Goal: Navigation & Orientation: Find specific page/section

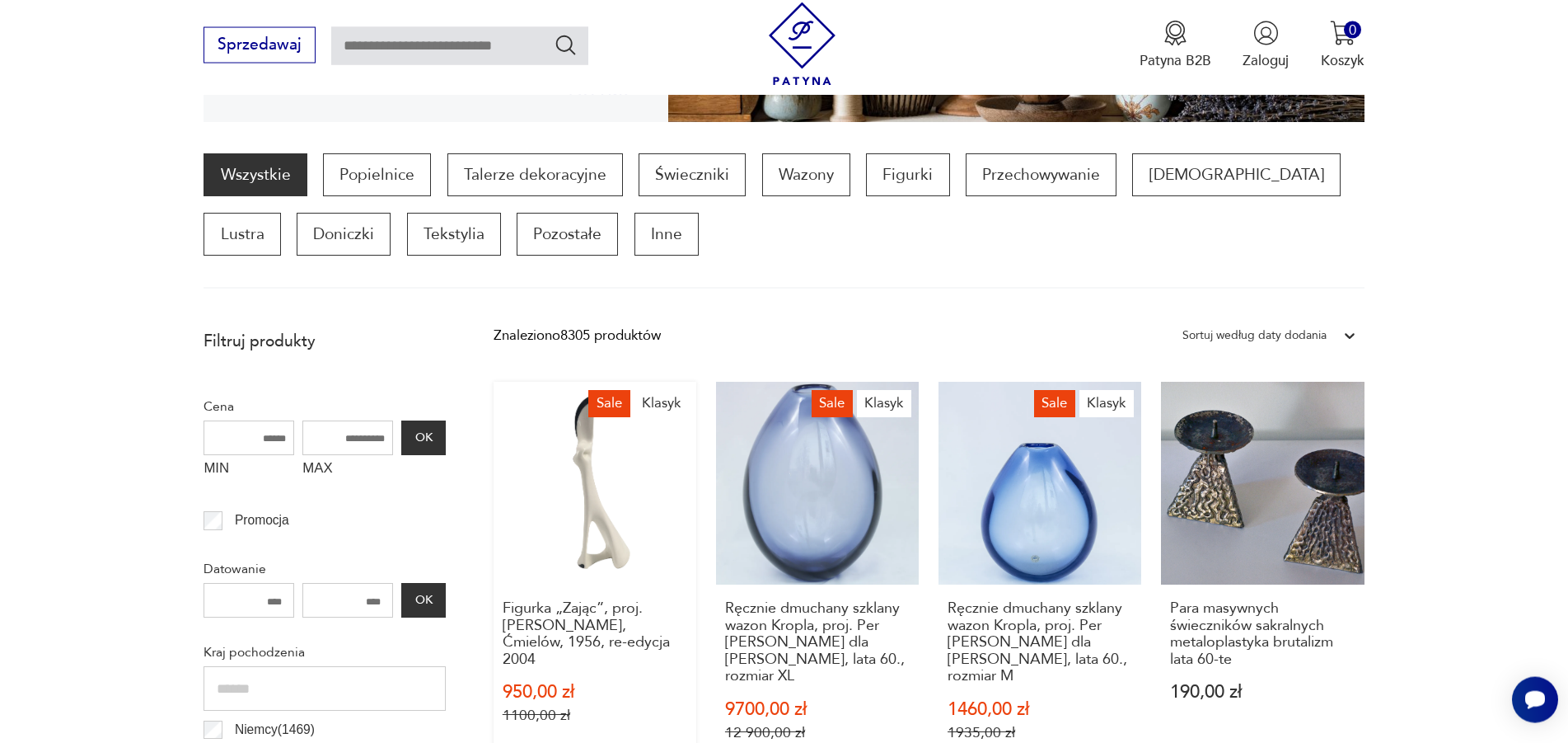
scroll to position [474, 0]
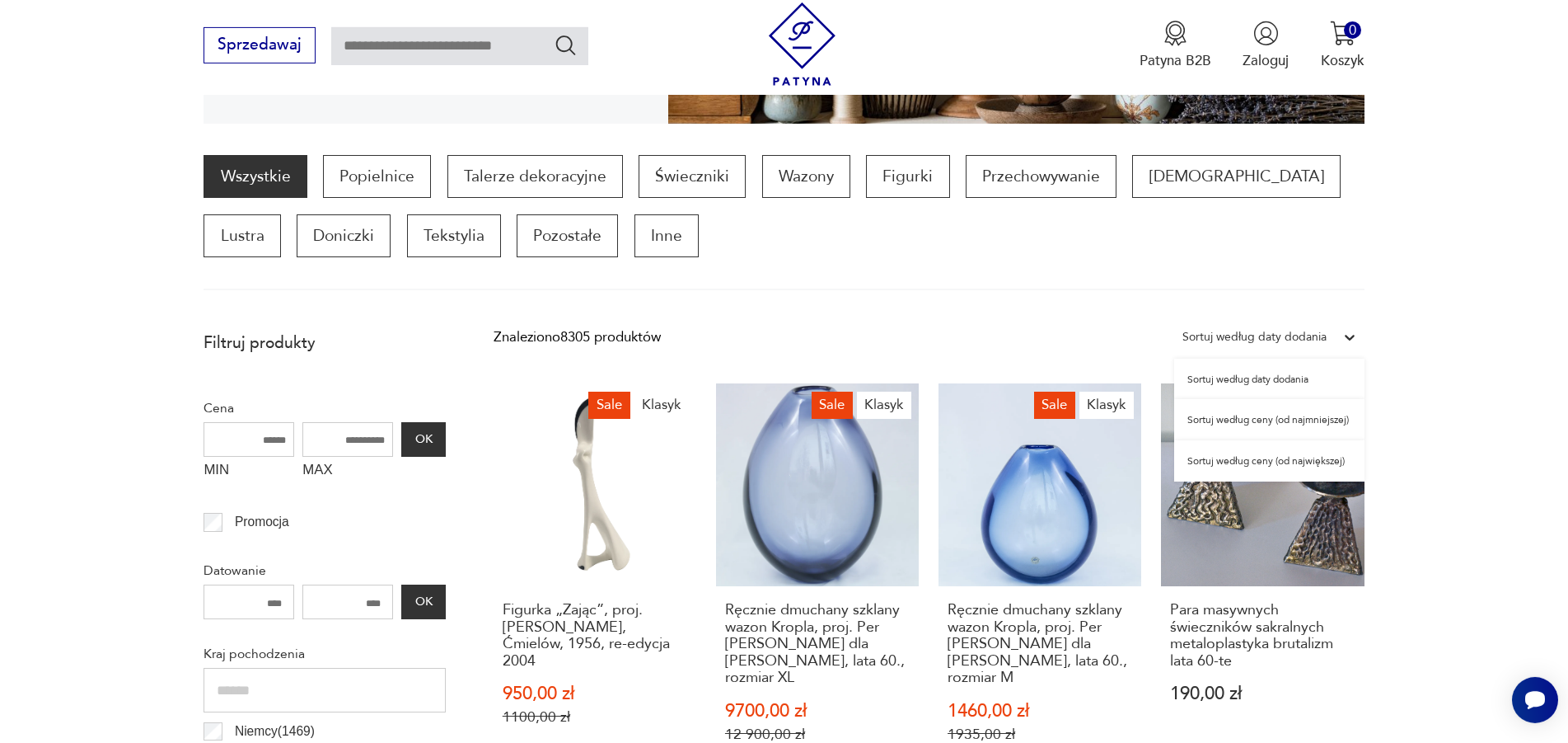
click at [1249, 338] on div "Sortuj według daty dodania" at bounding box center [1255, 337] width 144 height 22
click at [1279, 426] on div "Sortuj według ceny (od najmniejszej)" at bounding box center [1269, 420] width 190 height 42
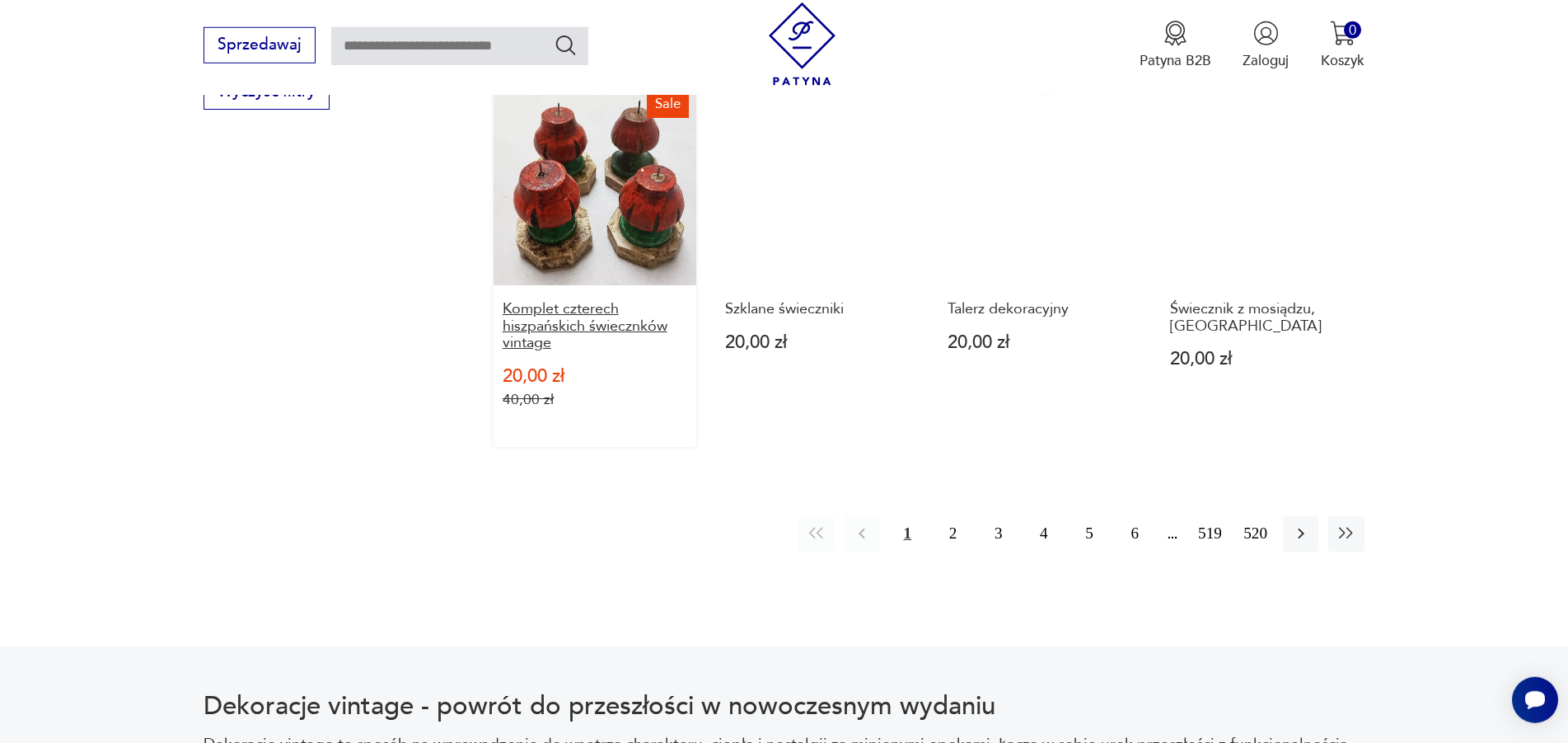
scroll to position [1978, 0]
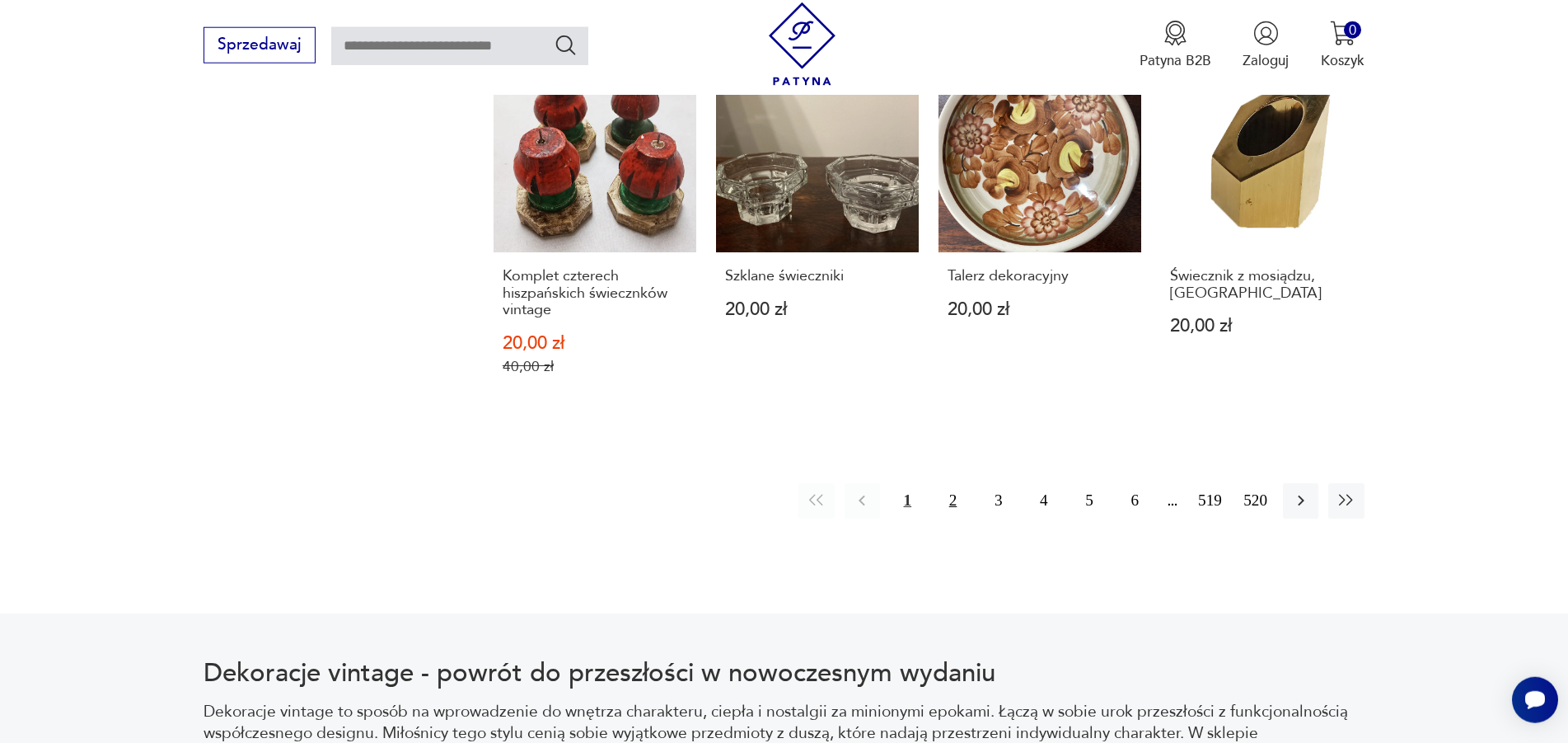
click at [947, 499] on button "2" at bounding box center [952, 500] width 35 height 35
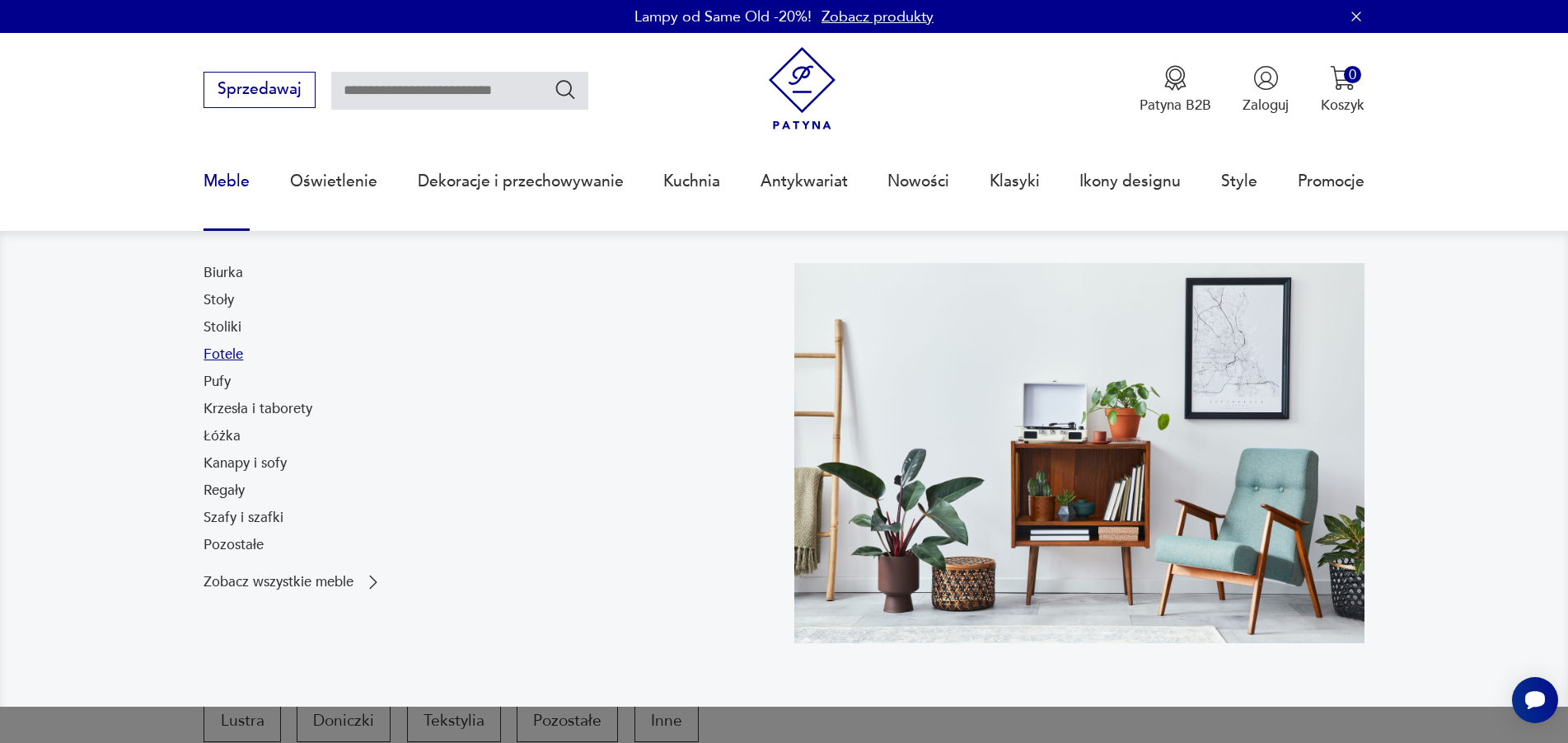
click at [235, 358] on link "Fotele" at bounding box center [223, 354] width 40 height 20
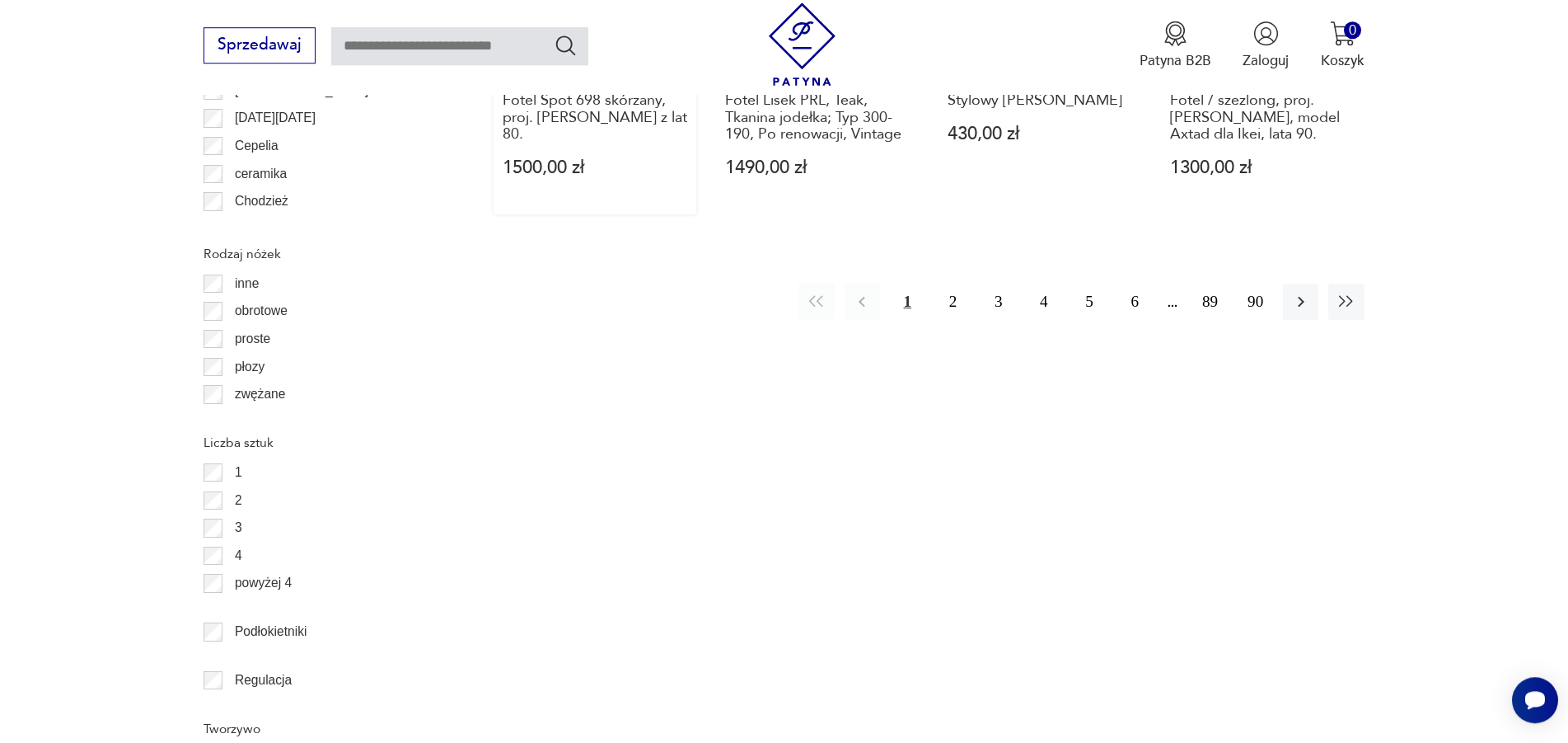
scroll to position [2231, 0]
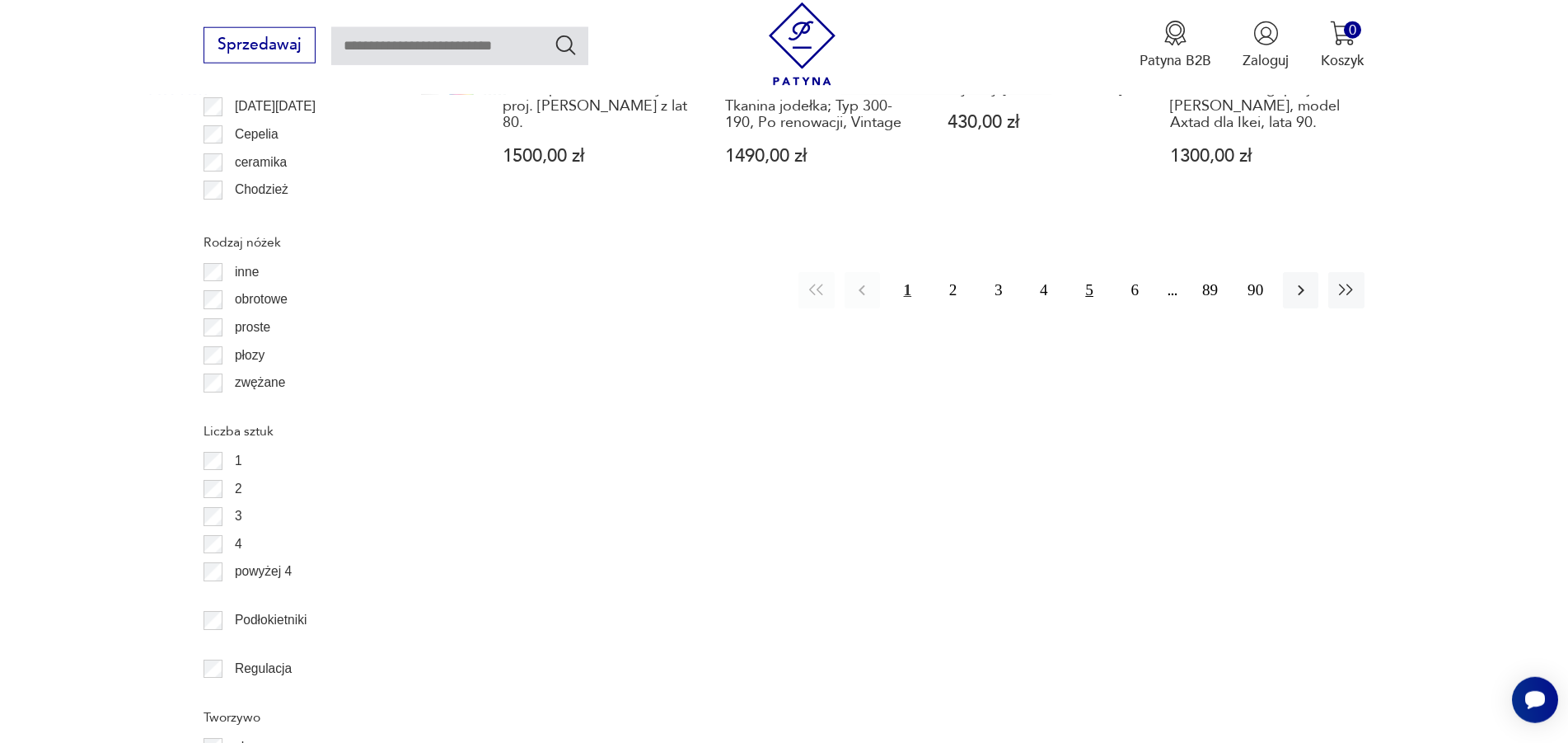
click at [1095, 272] on button "5" at bounding box center [1089, 289] width 35 height 35
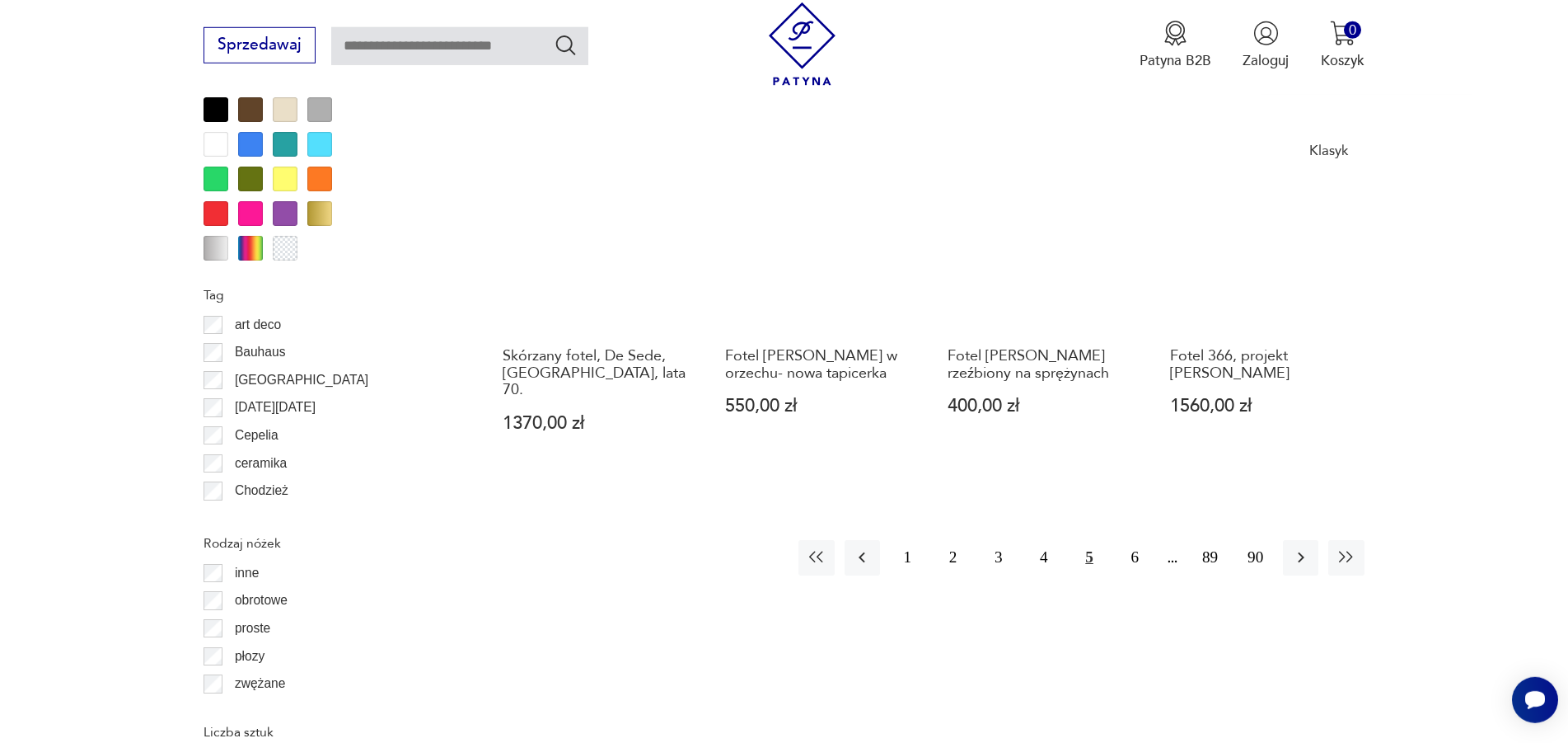
scroll to position [1978, 0]
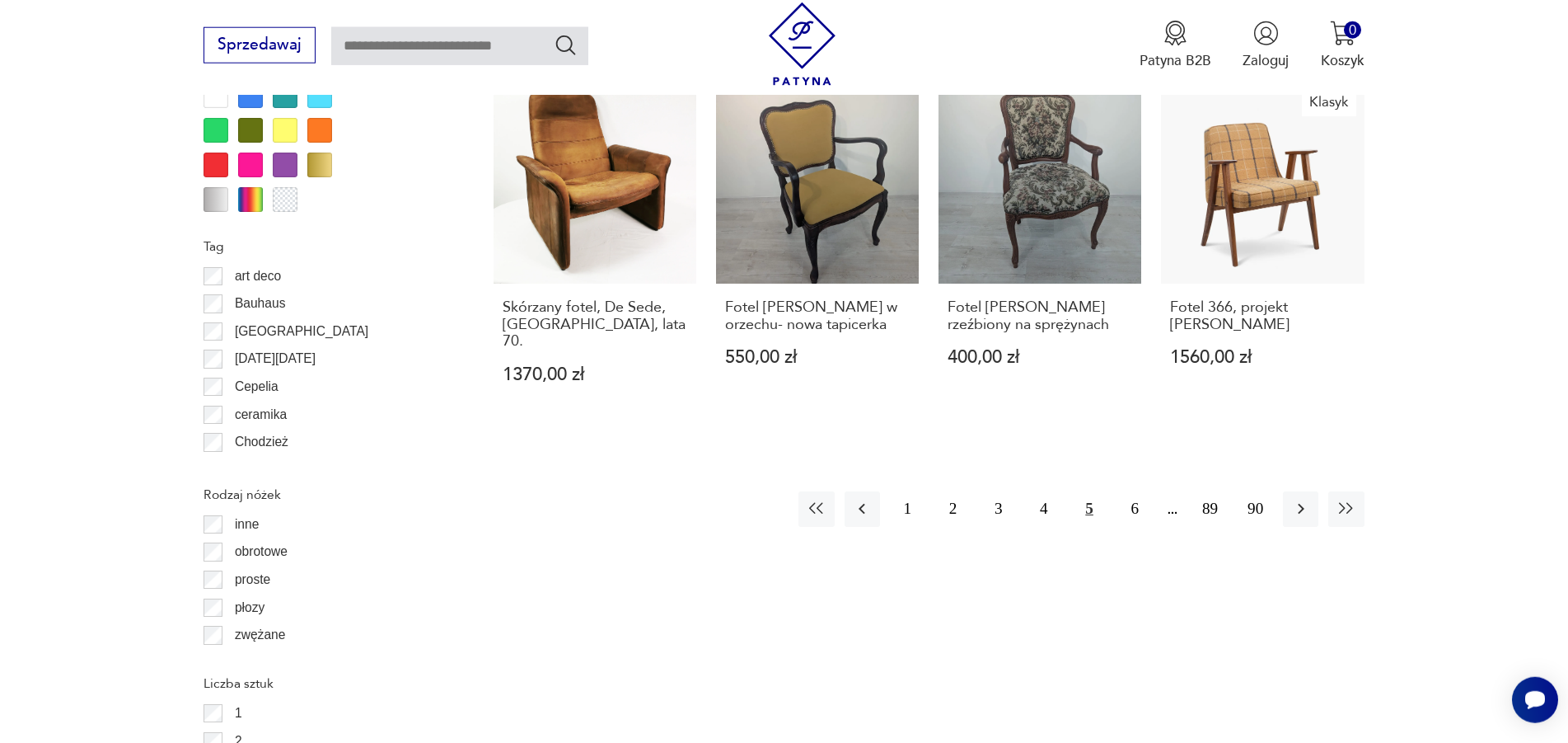
click at [1098, 491] on button "5" at bounding box center [1089, 508] width 35 height 35
click at [1137, 491] on button "6" at bounding box center [1135, 508] width 35 height 35
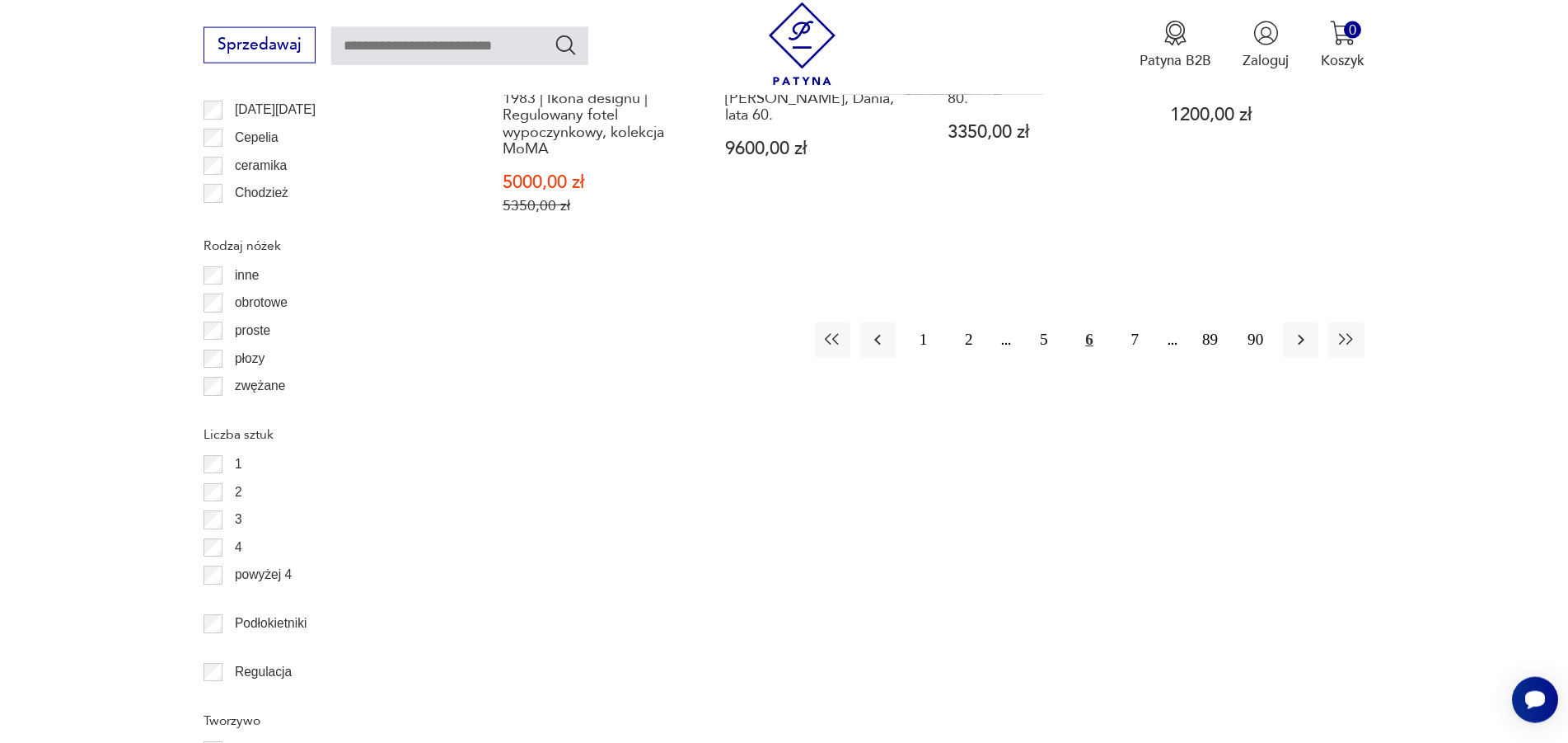
scroll to position [2231, 0]
